Goal: Task Accomplishment & Management: Use online tool/utility

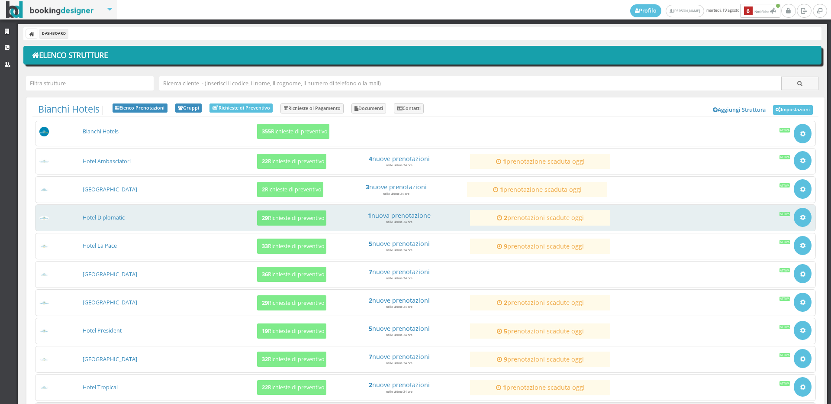
scroll to position [83, 0]
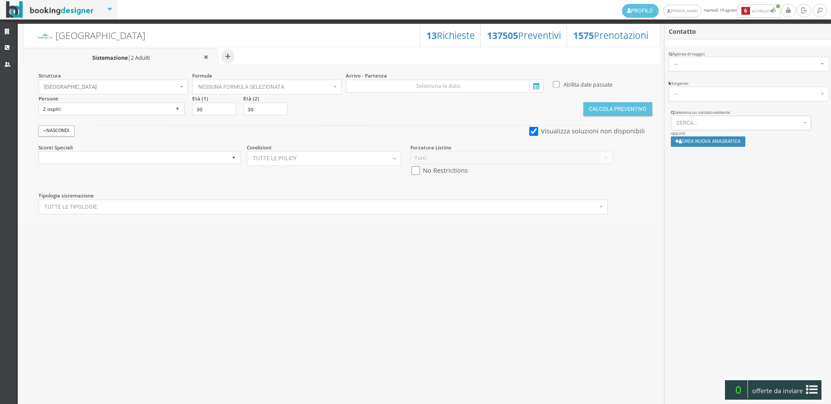
select select
click at [10, 32] on icon at bounding box center [8, 32] width 7 height 6
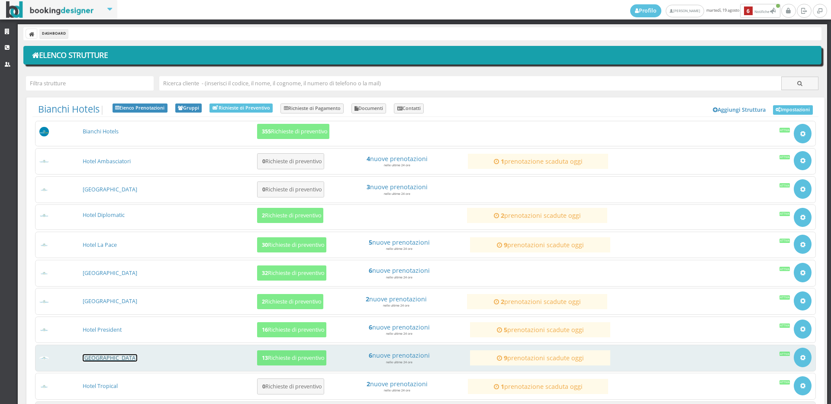
click at [116, 359] on link "[GEOGRAPHIC_DATA]" at bounding box center [110, 357] width 55 height 7
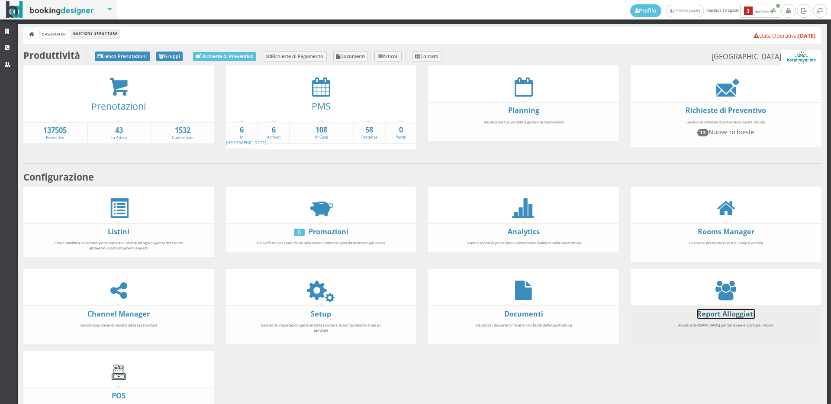
click at [722, 309] on link "Report Alloggiati" at bounding box center [726, 314] width 58 height 10
